Goal: Information Seeking & Learning: Find specific fact

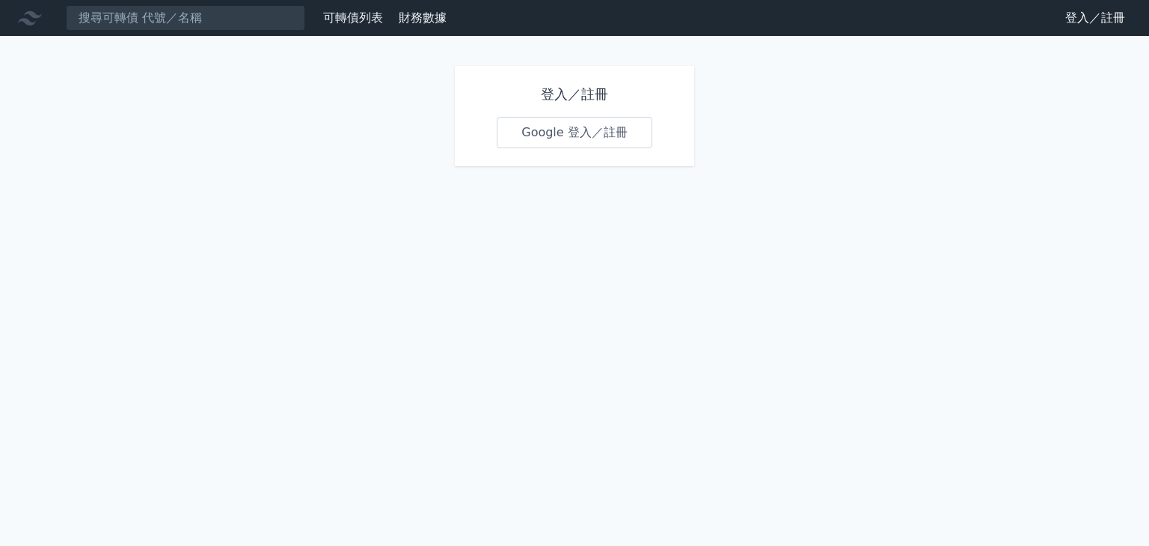
click at [584, 134] on link "Google 登入／註冊" at bounding box center [575, 132] width 156 height 31
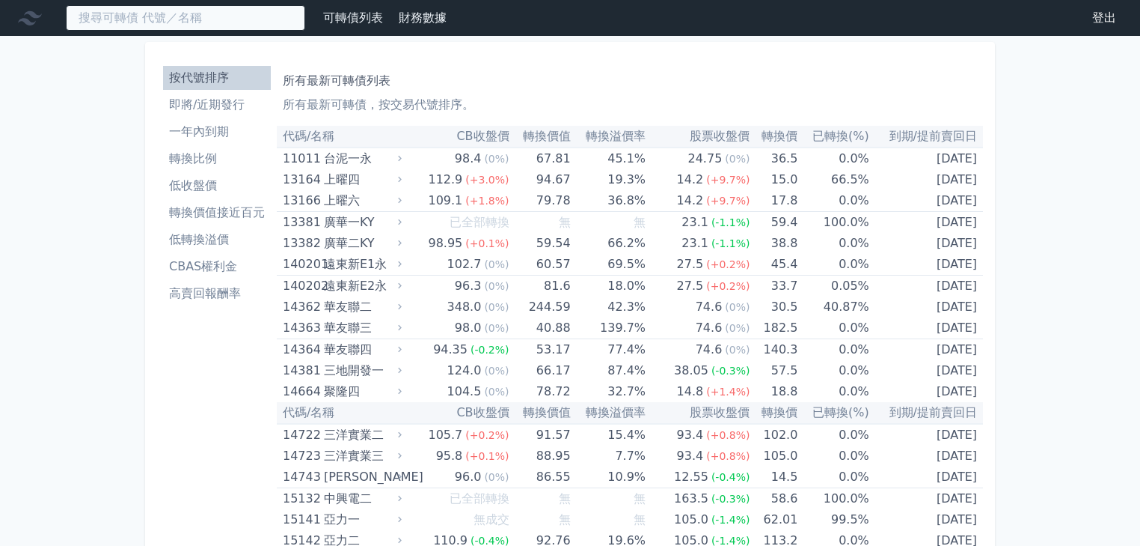
click at [245, 18] on input at bounding box center [185, 17] width 239 height 25
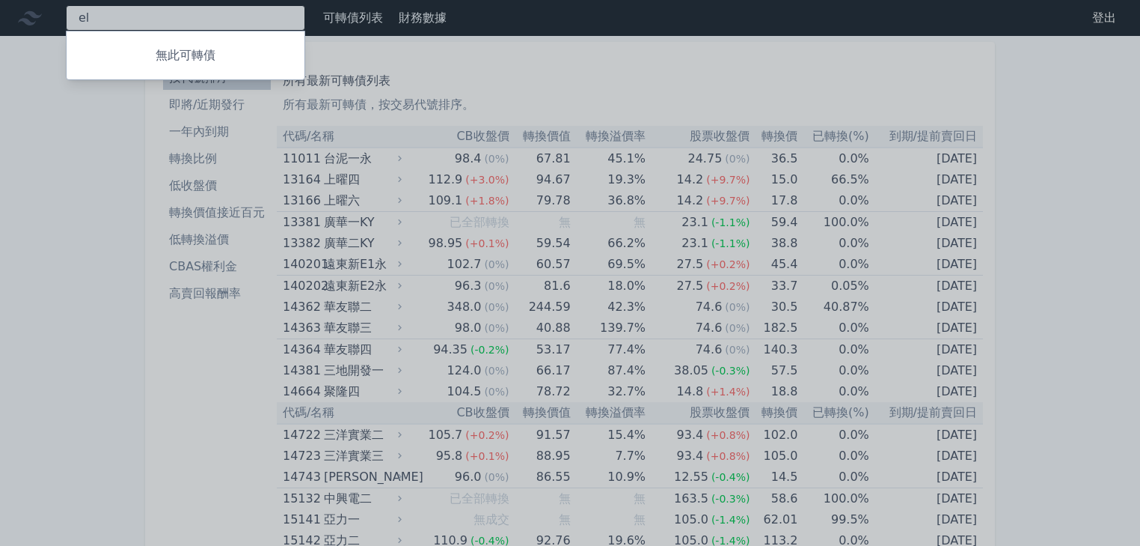
type input "e"
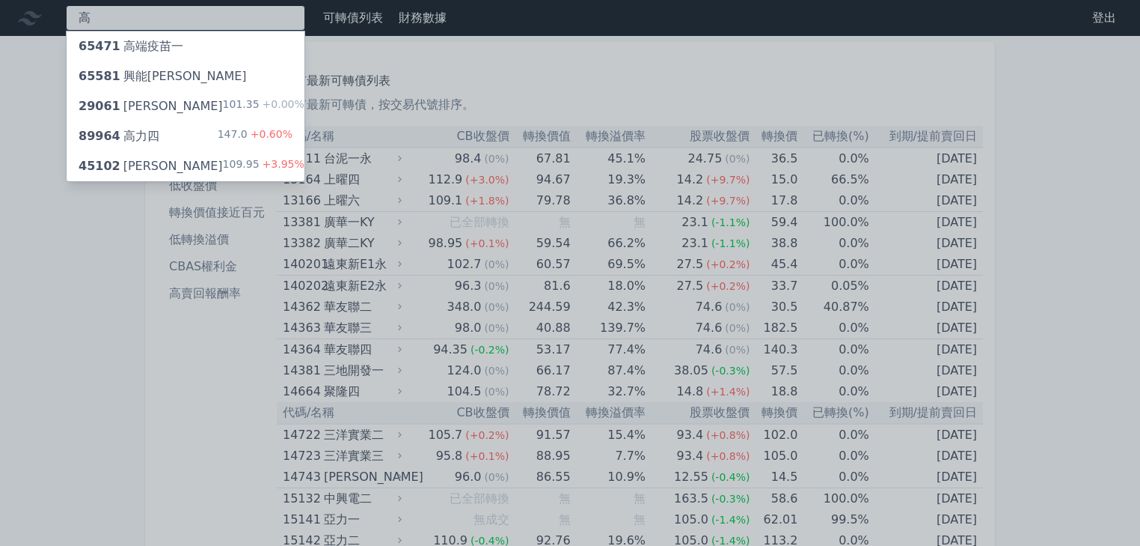
type input "高"
click at [81, 135] on span "89964" at bounding box center [100, 136] width 42 height 14
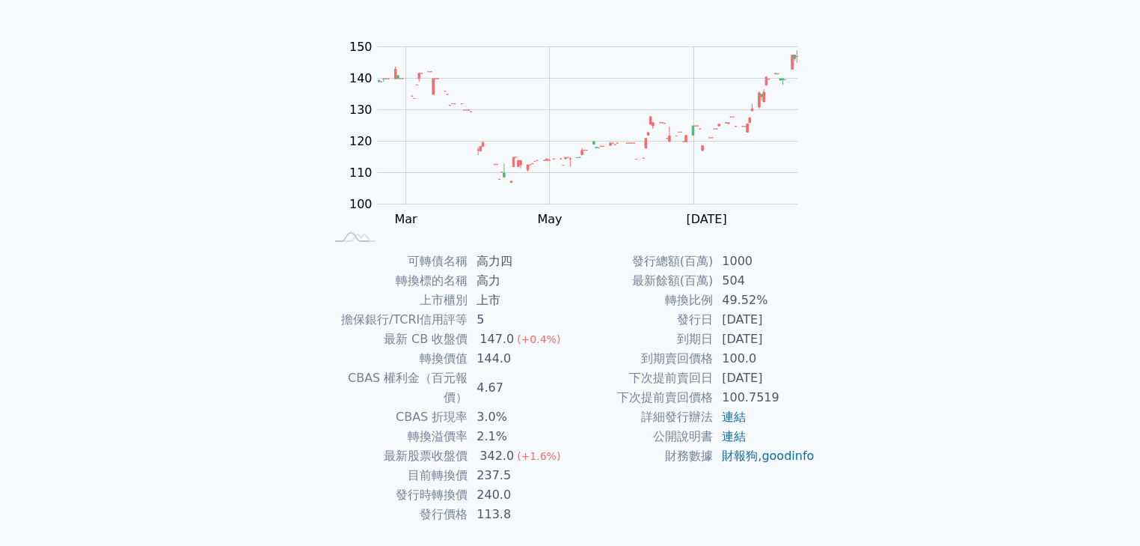
scroll to position [147, 0]
